Goal: Use online tool/utility

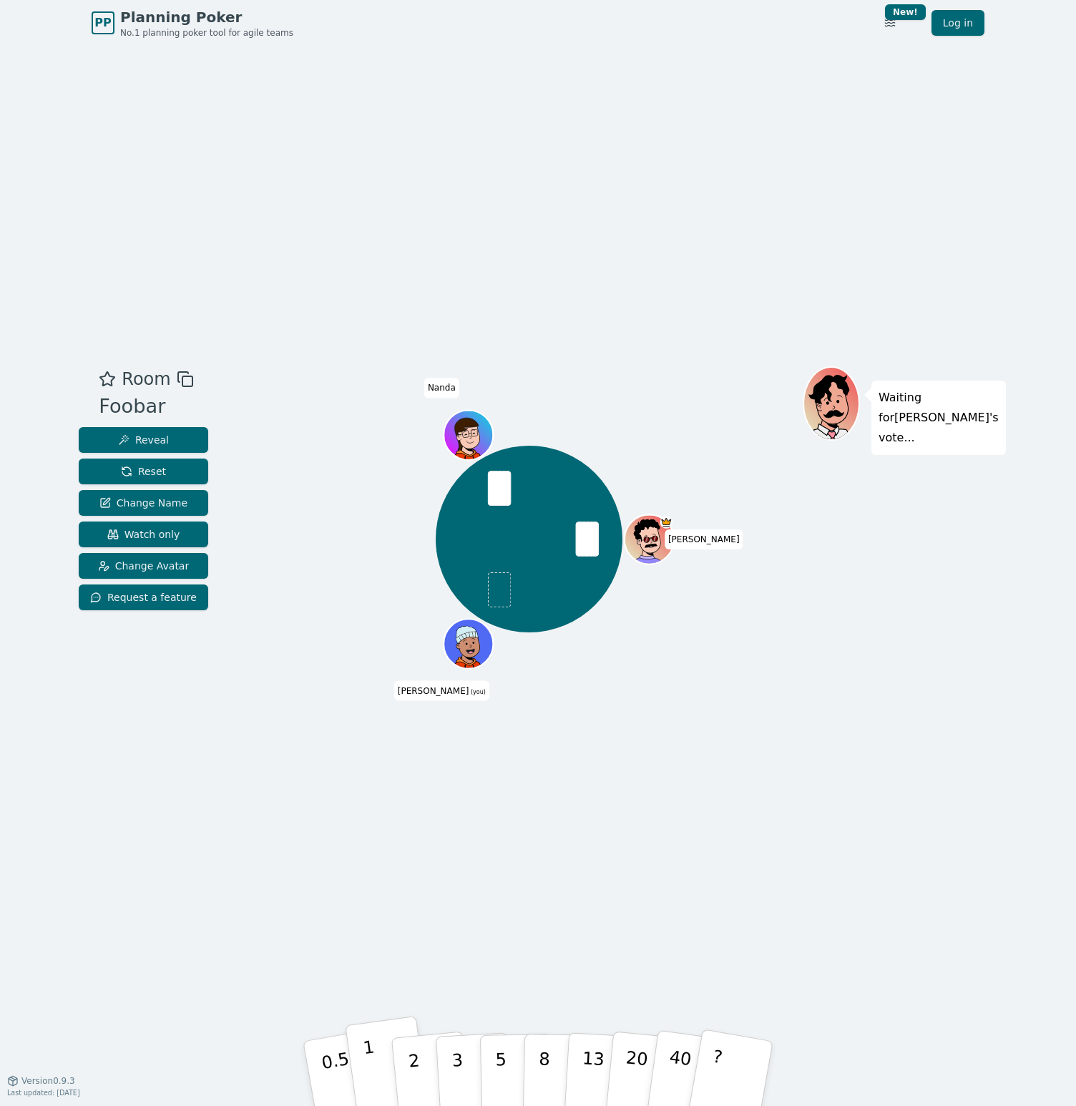
click at [376, 1062] on button "1" at bounding box center [387, 1074] width 85 height 116
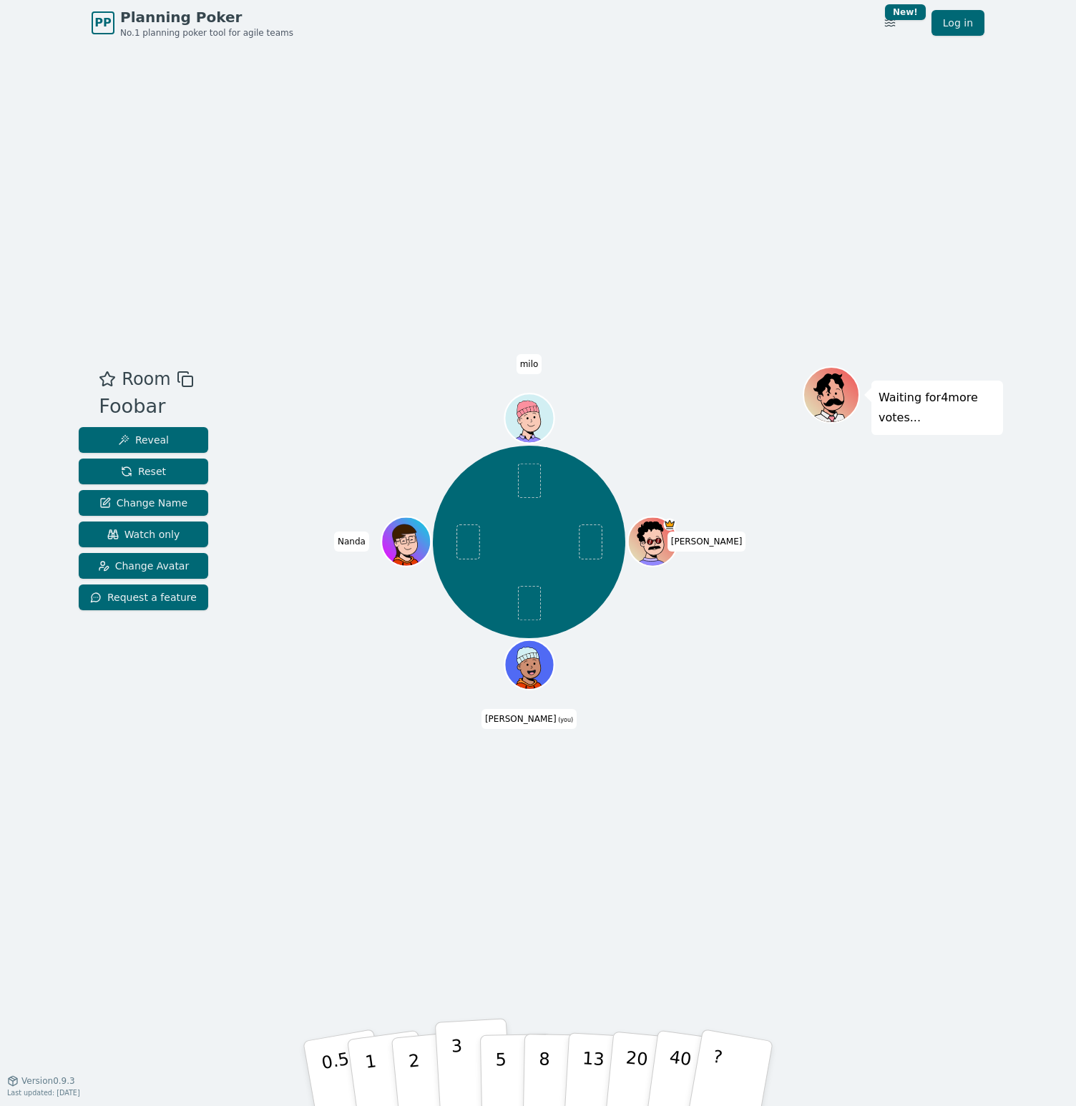
click at [461, 1054] on button "3" at bounding box center [474, 1074] width 78 height 112
click at [428, 959] on div "Room Foobar Reveal Reset Change Name Watch only Change Avatar Request a feature…" at bounding box center [538, 563] width 930 height 1034
click at [377, 1052] on button "1" at bounding box center [387, 1074] width 85 height 116
click at [177, 476] on button "Reset" at bounding box center [143, 472] width 129 height 26
click at [373, 1059] on button "1" at bounding box center [387, 1074] width 85 height 116
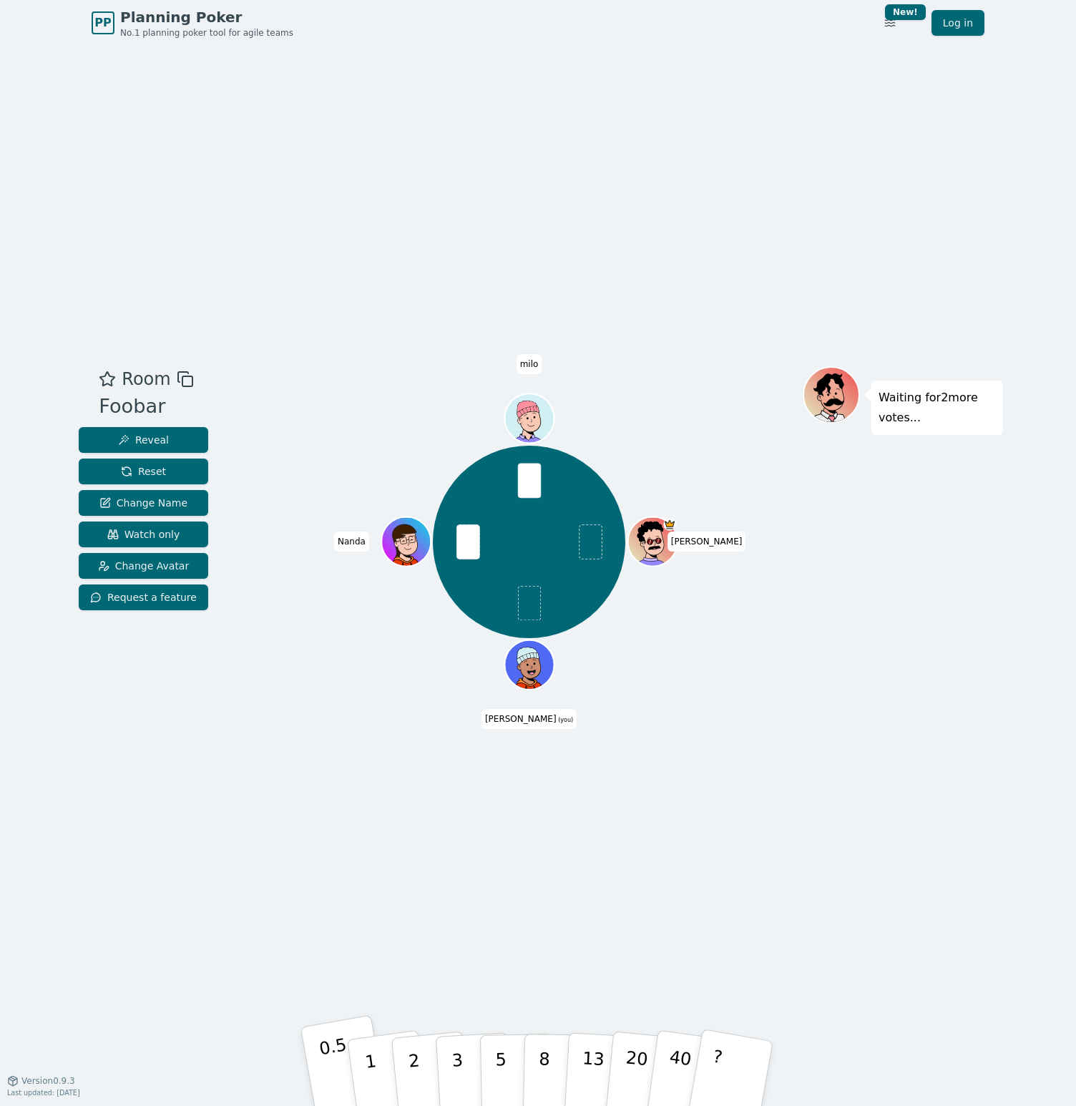
click at [335, 1059] on p "0.5" at bounding box center [338, 1074] width 40 height 81
click at [385, 1067] on button "1" at bounding box center [387, 1074] width 85 height 116
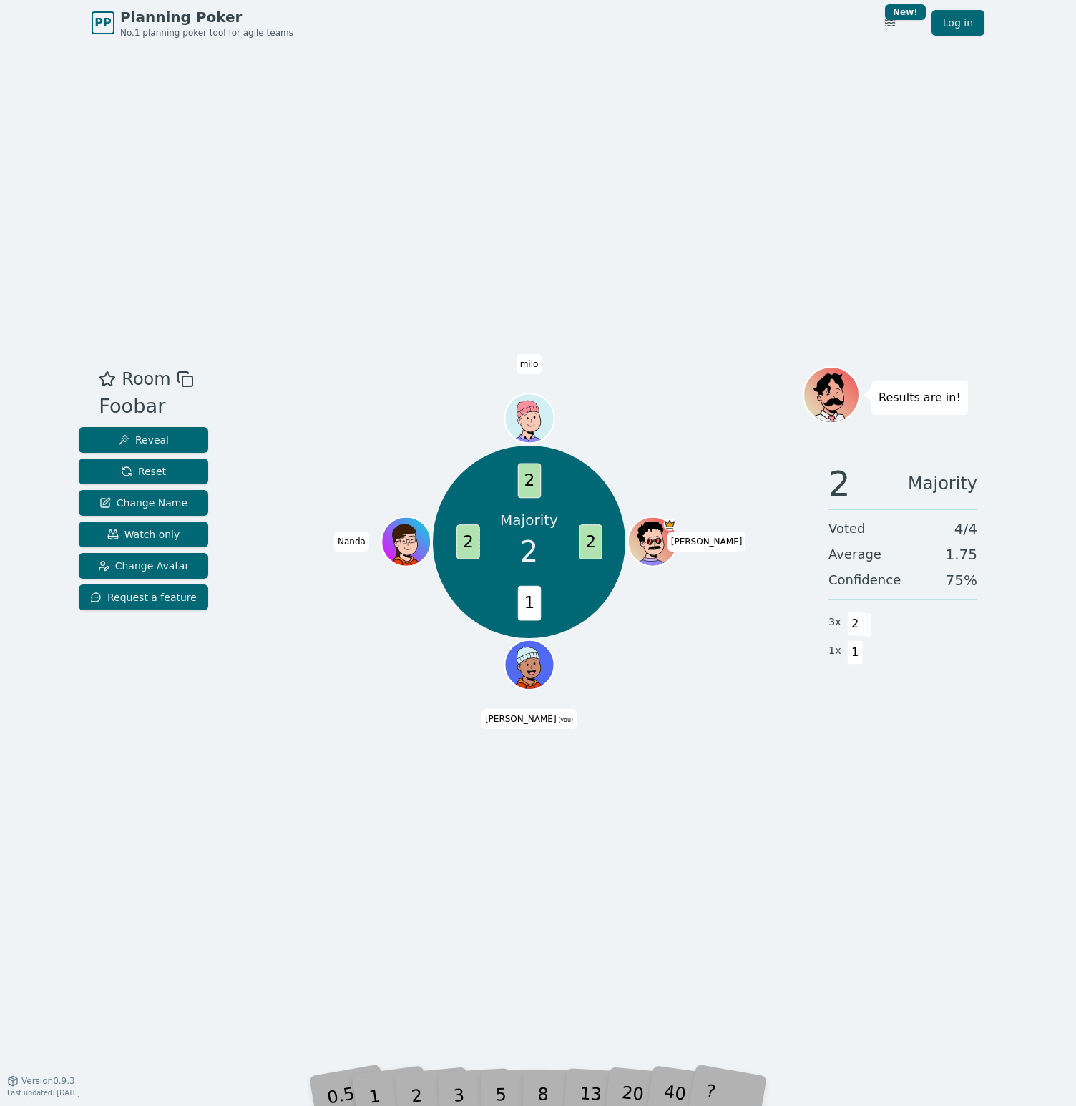
click at [422, 1097] on div "2" at bounding box center [430, 1074] width 47 height 54
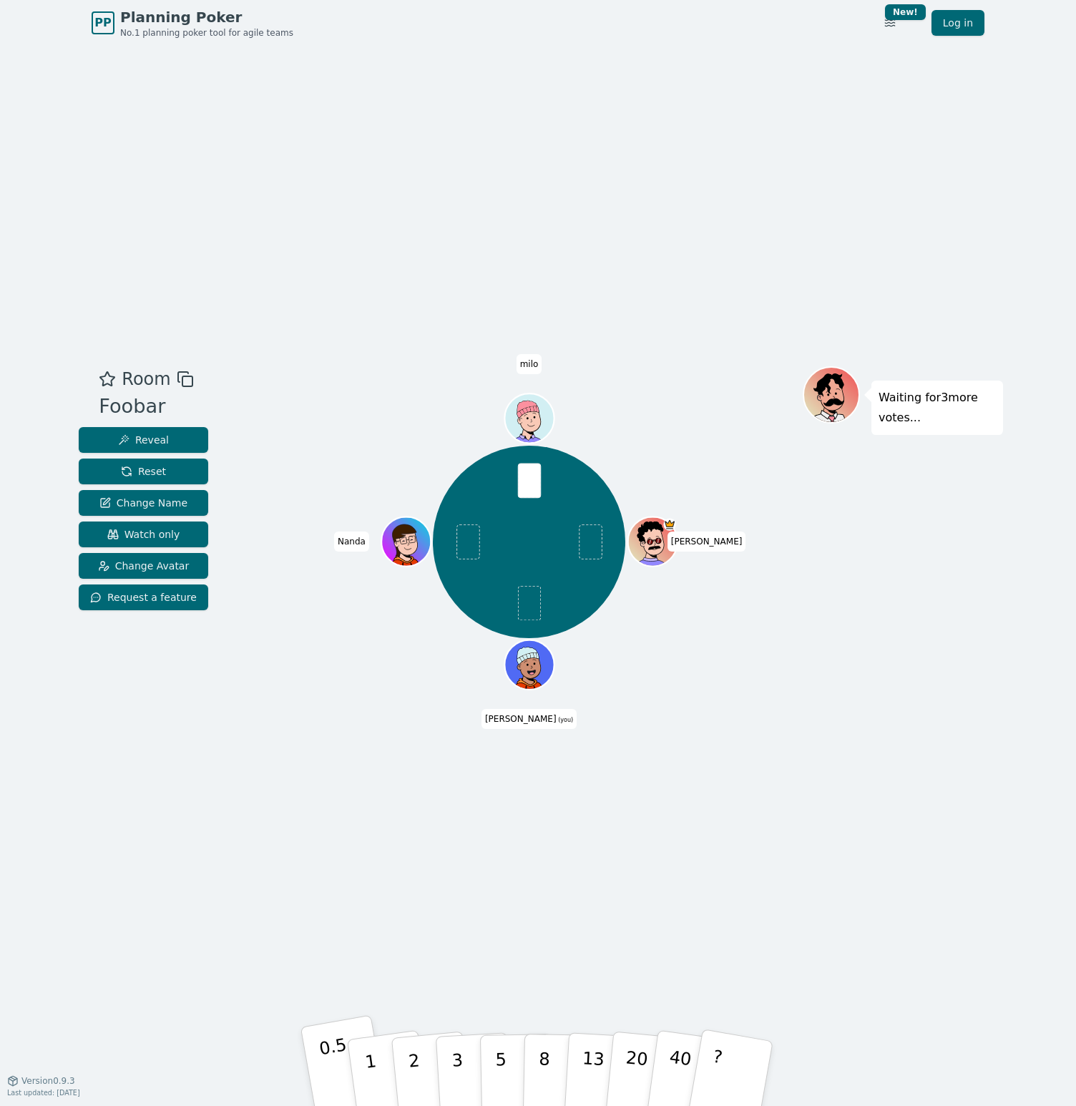
click at [333, 1071] on p "0.5" at bounding box center [338, 1074] width 40 height 81
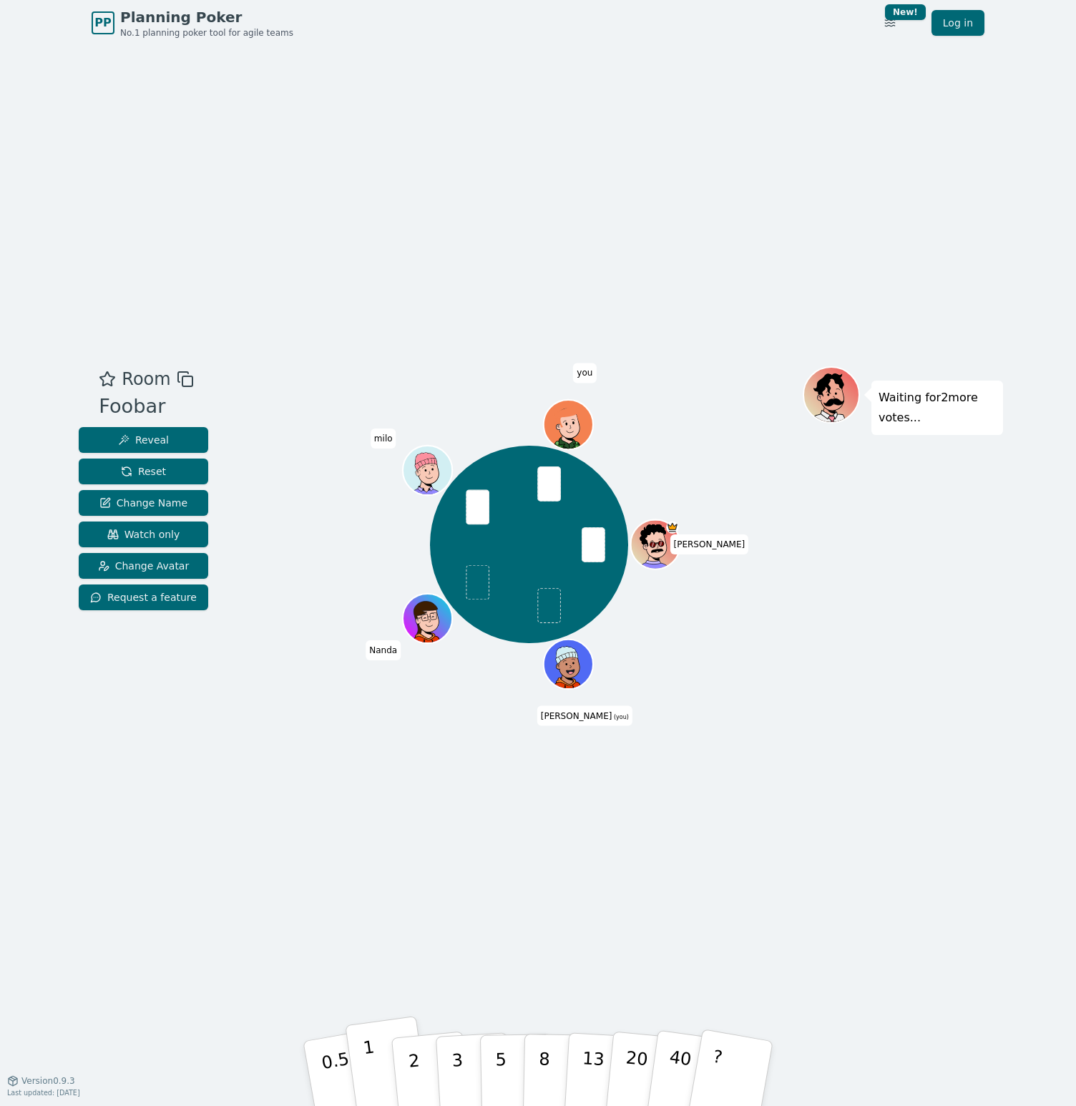
click at [368, 1063] on p "1" at bounding box center [372, 1076] width 21 height 78
drag, startPoint x: 382, startPoint y: 1064, endPoint x: 471, endPoint y: 946, distance: 148.7
click at [471, 946] on div "Room Foobar Reveal Reset Change Name Watch only Change Avatar Request a feature…" at bounding box center [538, 563] width 930 height 1034
click at [376, 1081] on button "1" at bounding box center [387, 1074] width 85 height 116
click at [411, 1064] on p "2" at bounding box center [415, 1076] width 19 height 78
